Goal: Information Seeking & Learning: Learn about a topic

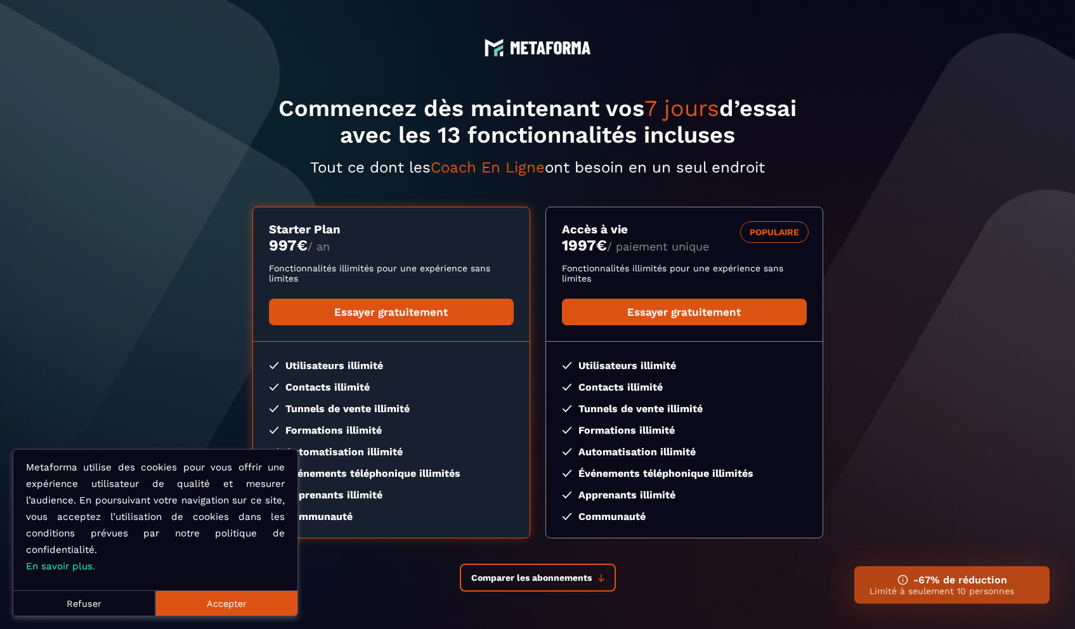
click at [192, 601] on button "Accepter" at bounding box center [226, 603] width 142 height 25
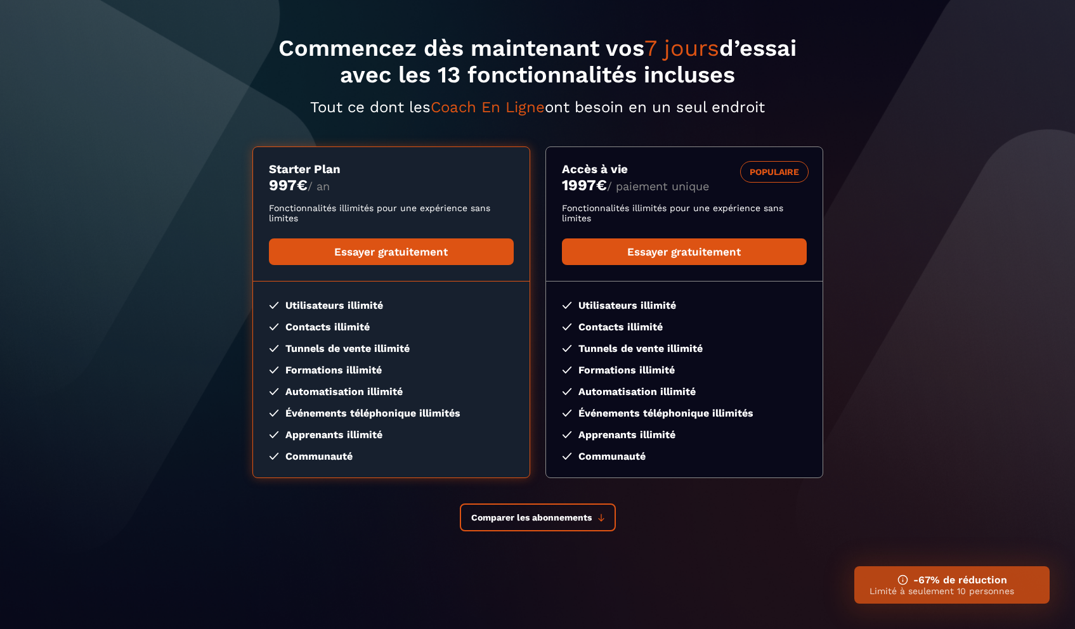
scroll to position [65, 0]
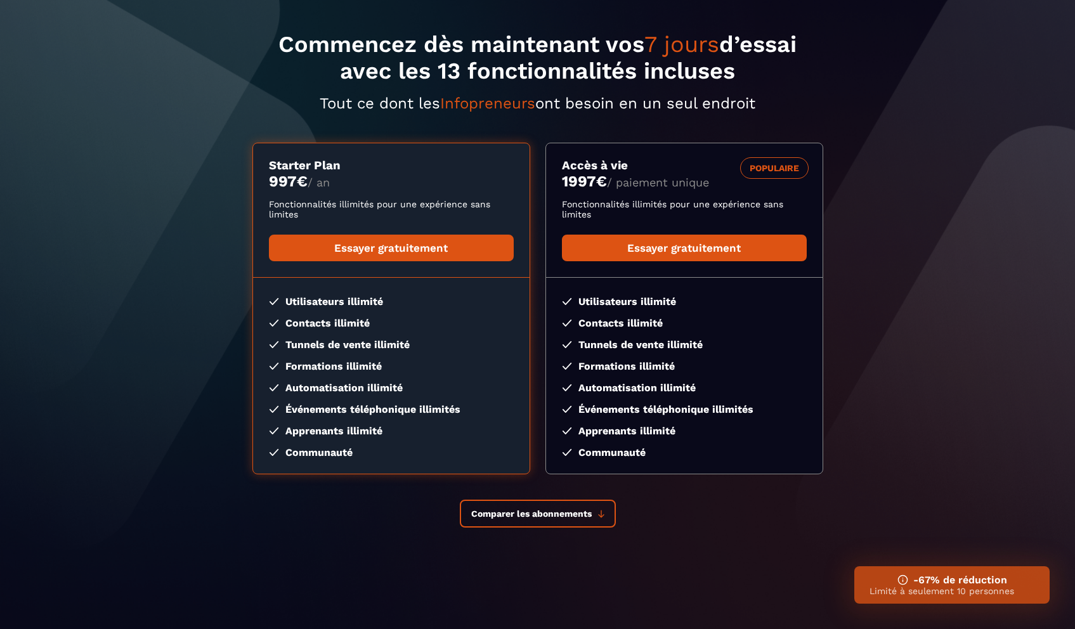
click at [531, 529] on section "Commencez dès maintenant vos 7 jours d’essai avec les 13 fonctionnalités inclus…" at bounding box center [537, 282] width 1075 height 693
click at [546, 509] on span "Comparer les abonnements" at bounding box center [531, 514] width 121 height 10
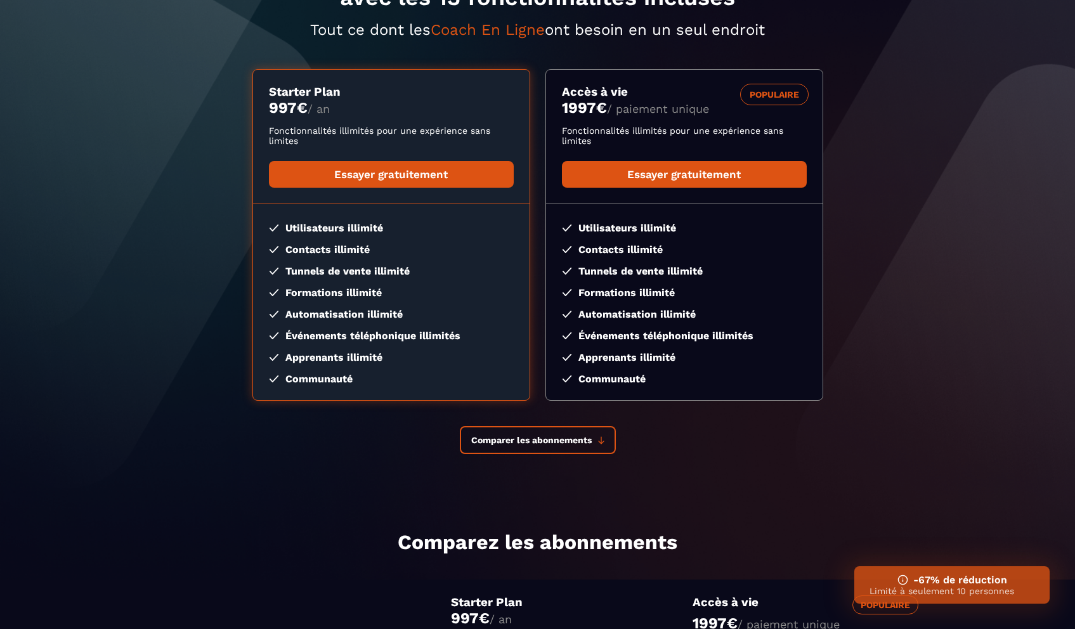
scroll to position [0, 0]
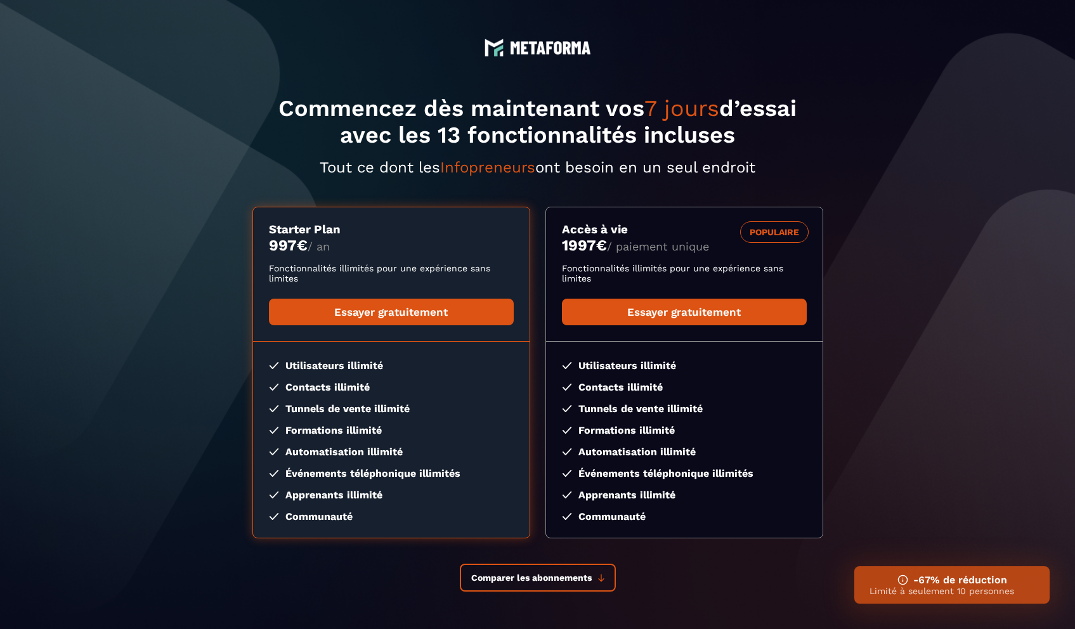
click at [545, 44] on img at bounding box center [550, 47] width 81 height 13
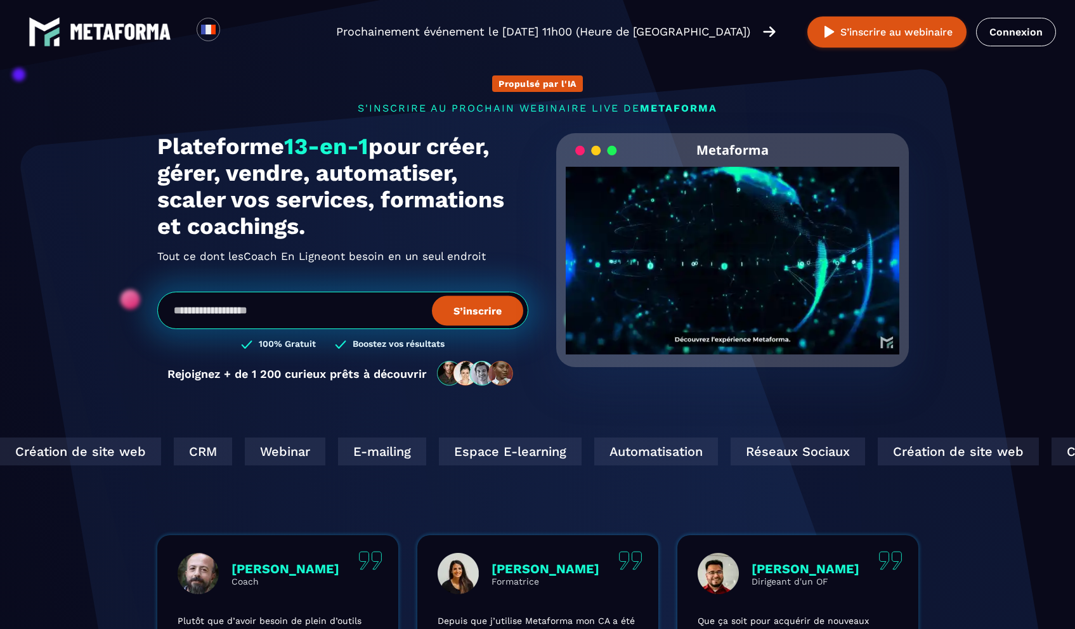
click at [143, 37] on img at bounding box center [121, 31] width 102 height 16
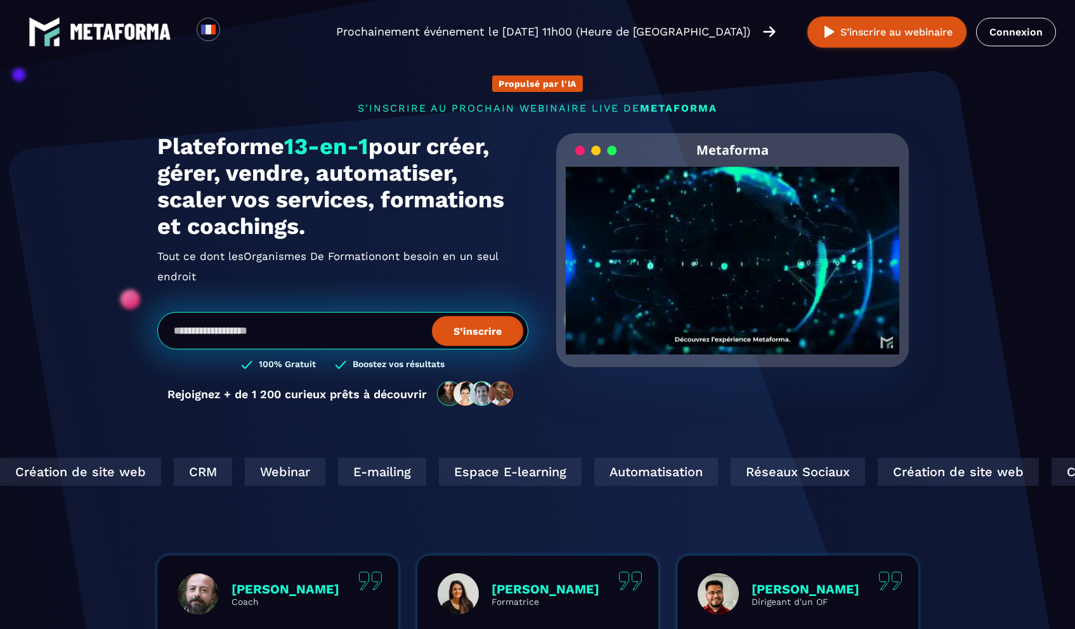
click at [1051, 467] on div "Création de site web CRM Webinar E-mailing Espace E-learning Automatisation Rés…" at bounding box center [867, 472] width 1756 height 28
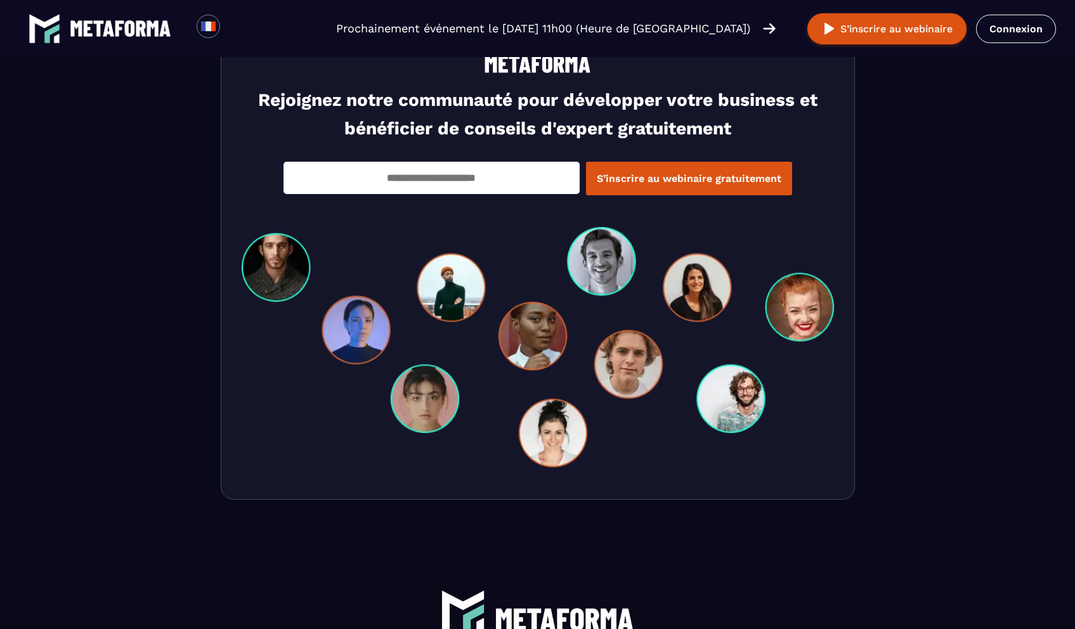
scroll to position [4352, 0]
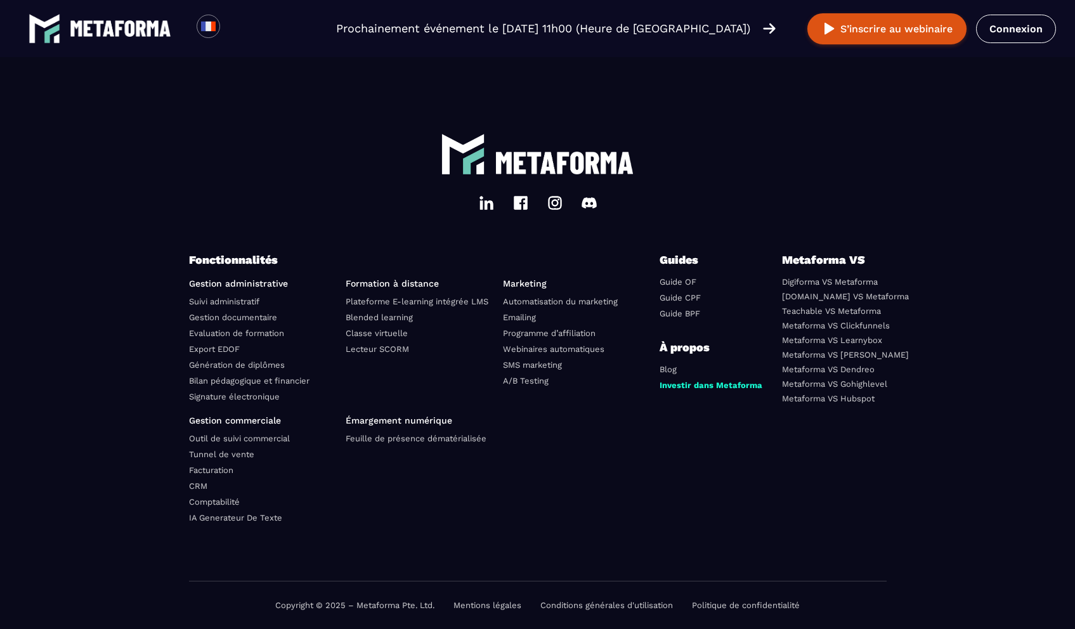
click at [524, 206] on img at bounding box center [520, 202] width 15 height 15
